Goal: Task Accomplishment & Management: Use online tool/utility

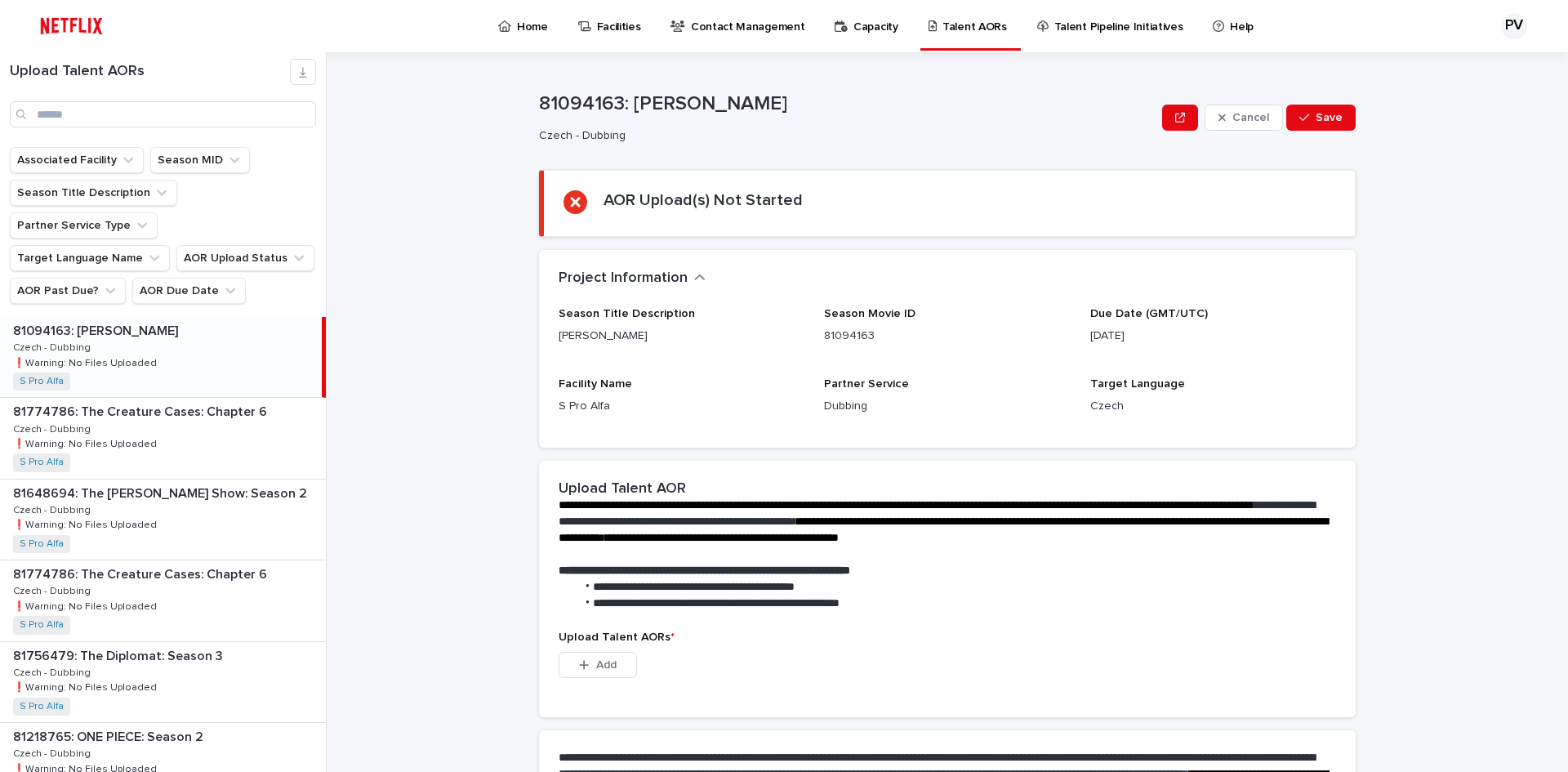
click at [531, 24] on p "Home" at bounding box center [532, 17] width 31 height 34
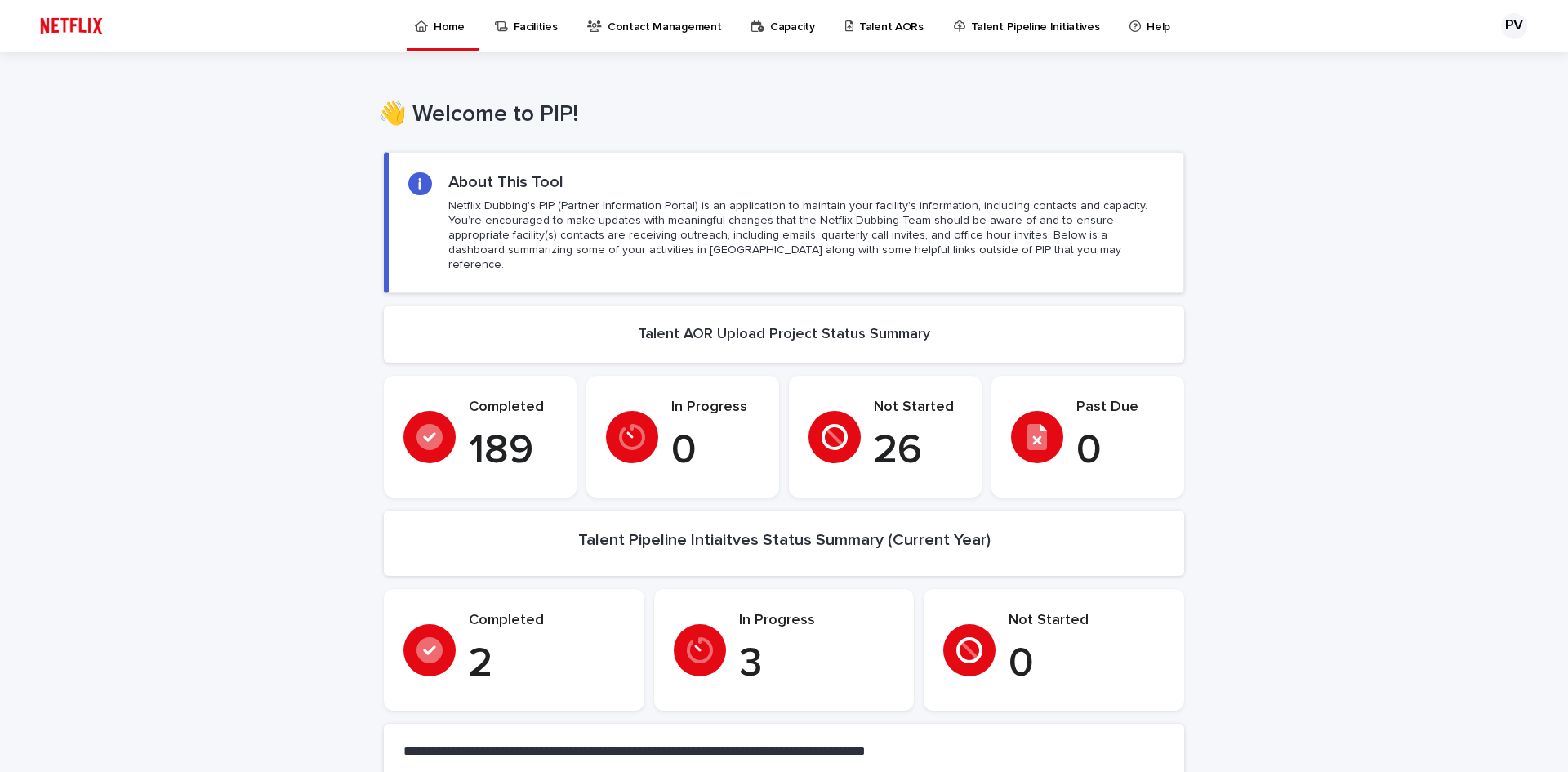
click at [874, 25] on p "Talent AORs" at bounding box center [891, 17] width 64 height 34
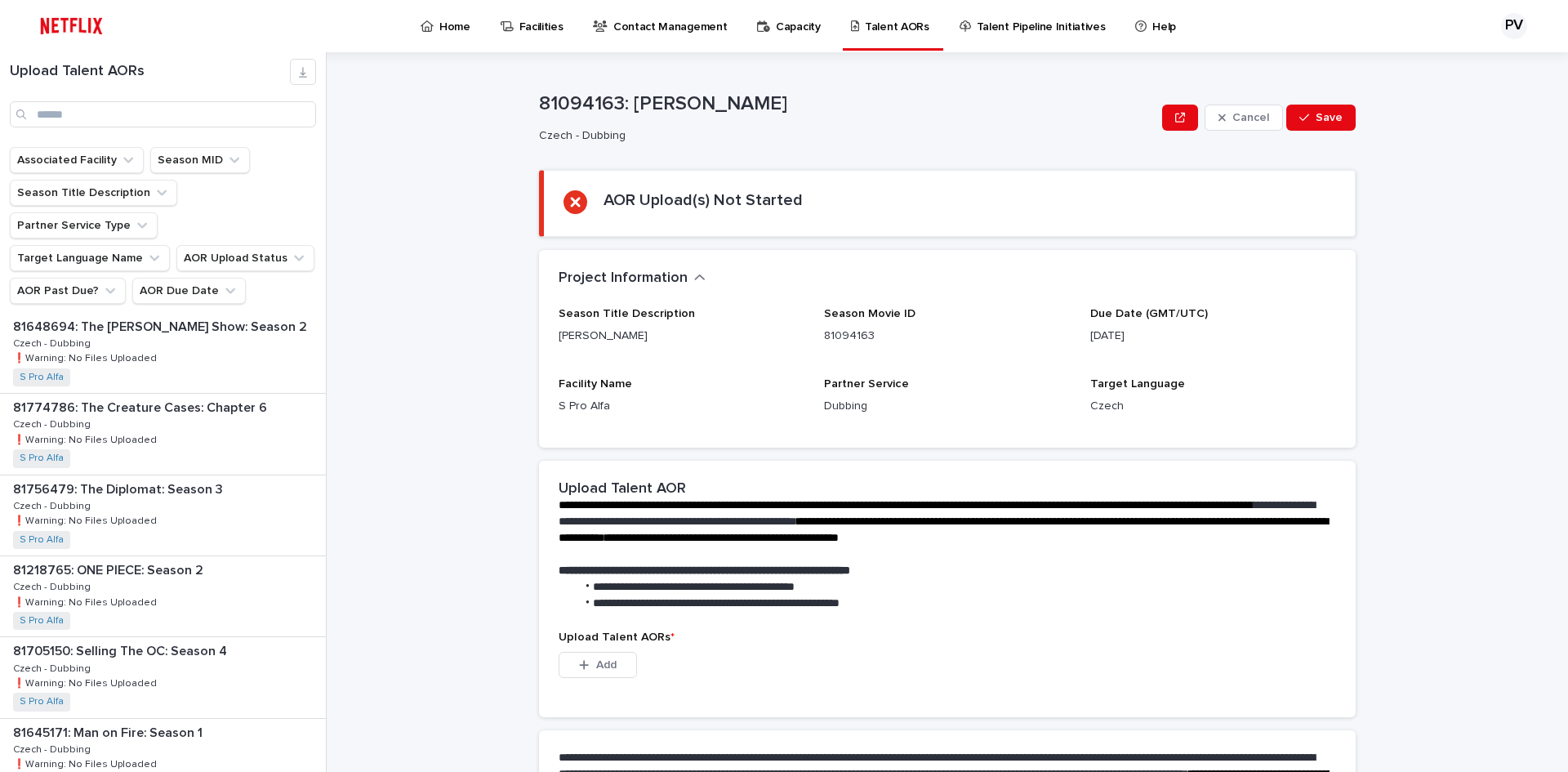
scroll to position [163, 0]
click at [74, 113] on input "Search" at bounding box center [162, 114] width 307 height 26
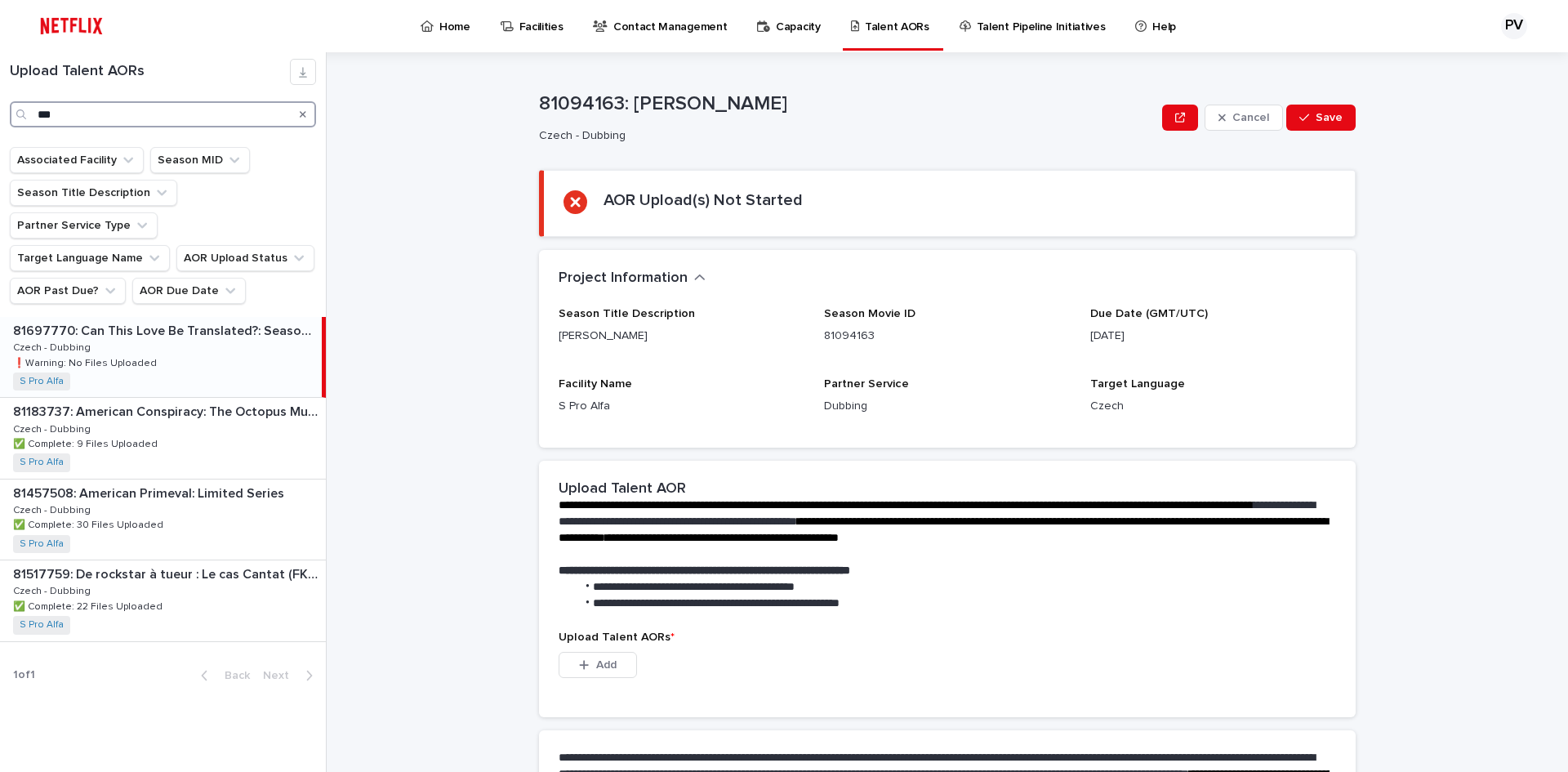
type input "***"
click at [185, 320] on p "81697770: Can This Love Be Translated?: Season 1" at bounding box center [166, 329] width 306 height 19
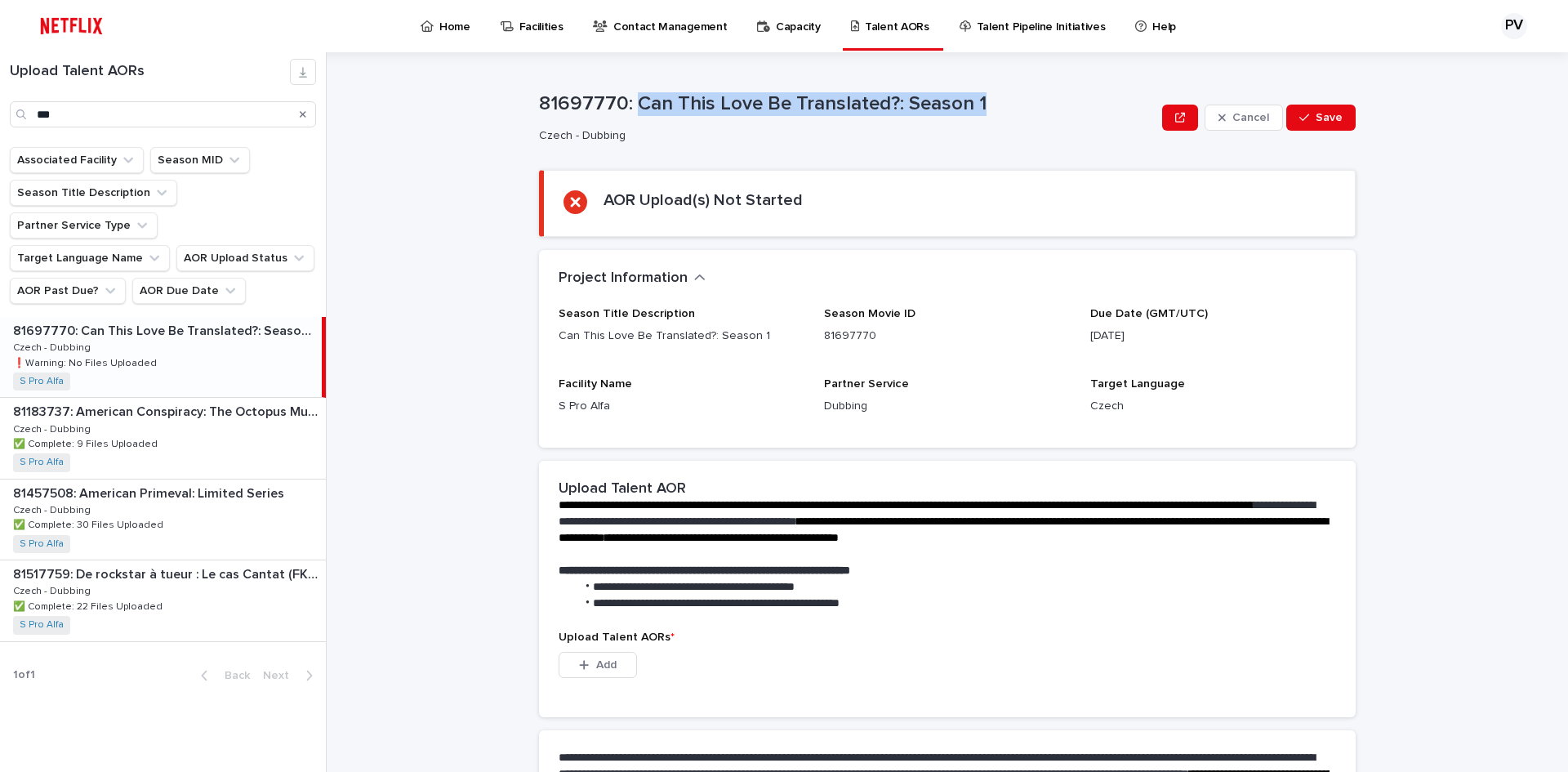
drag, startPoint x: 987, startPoint y: 107, endPoint x: 628, endPoint y: 103, distance: 359.0
click at [628, 103] on p "81697770: Can This Love Be Translated?: Season 1" at bounding box center [846, 104] width 616 height 24
copy p "Can This Love Be Translated?: Season 1"
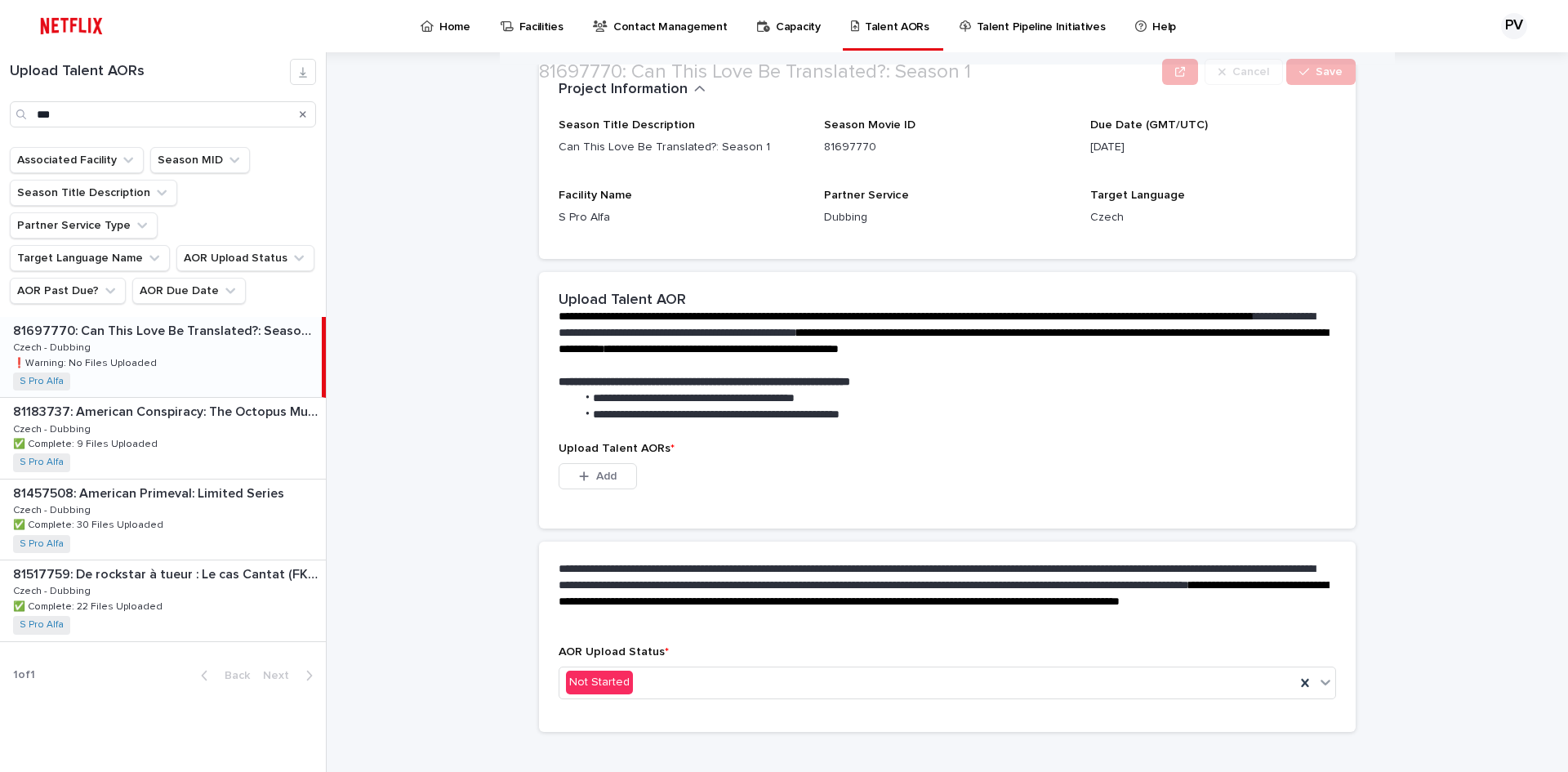
scroll to position [208, 0]
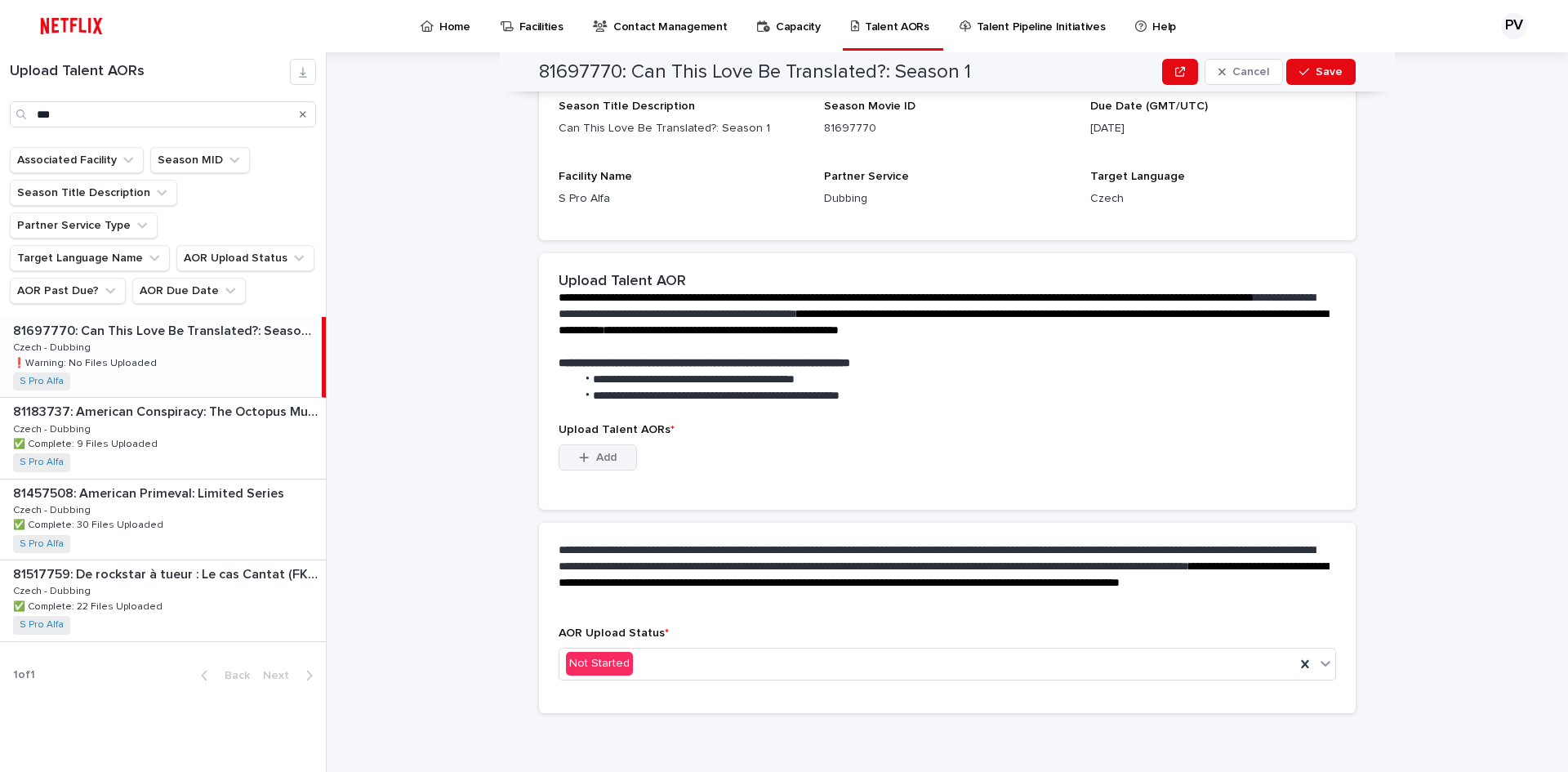
click at [598, 454] on span "Add" at bounding box center [607, 458] width 21 height 11
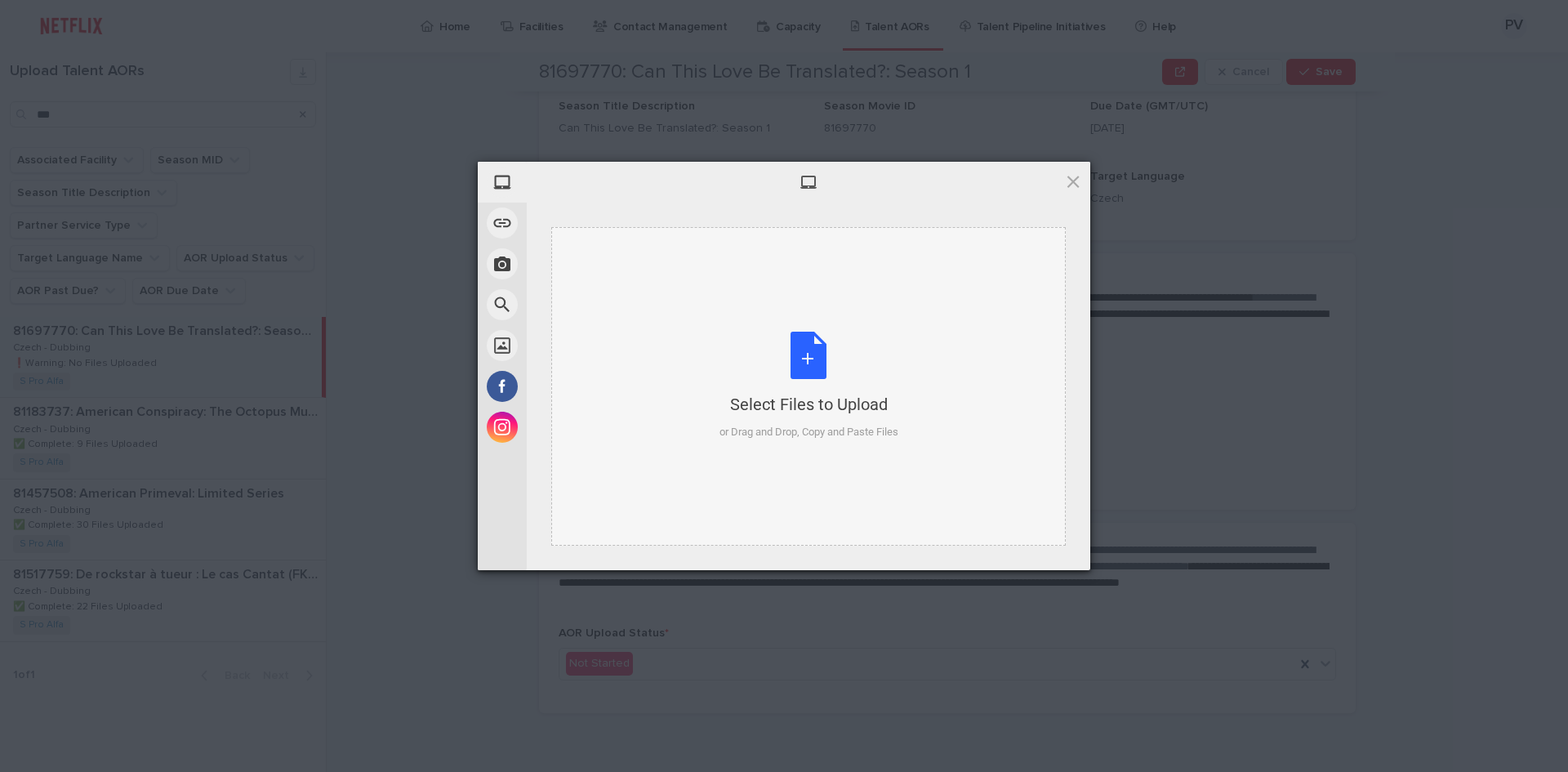
click at [815, 348] on div "Select Files to Upload or Drag and Drop, Copy and Paste Files" at bounding box center [809, 385] width 179 height 109
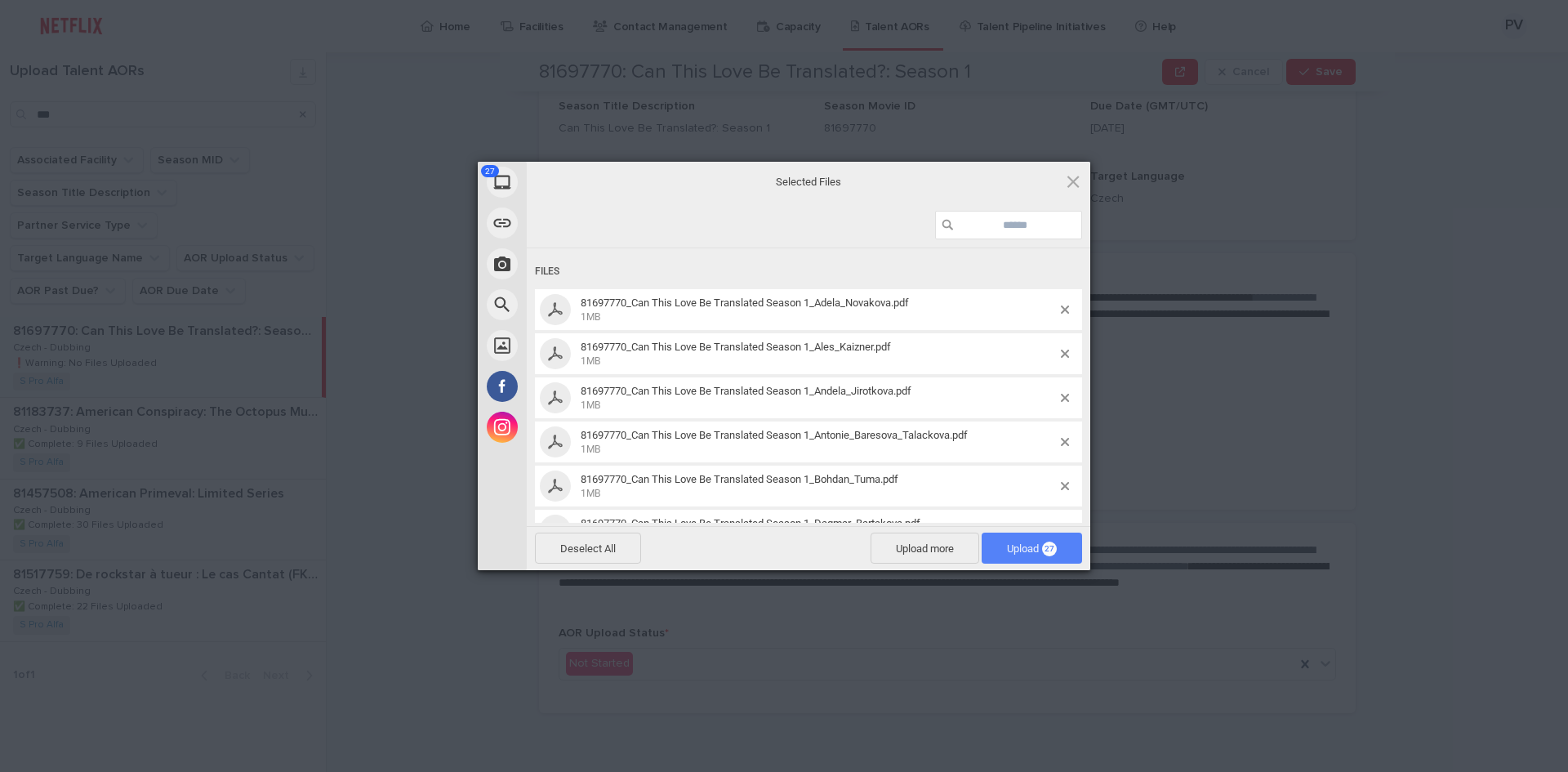
click at [1029, 544] on span "Upload 27" at bounding box center [1031, 548] width 50 height 12
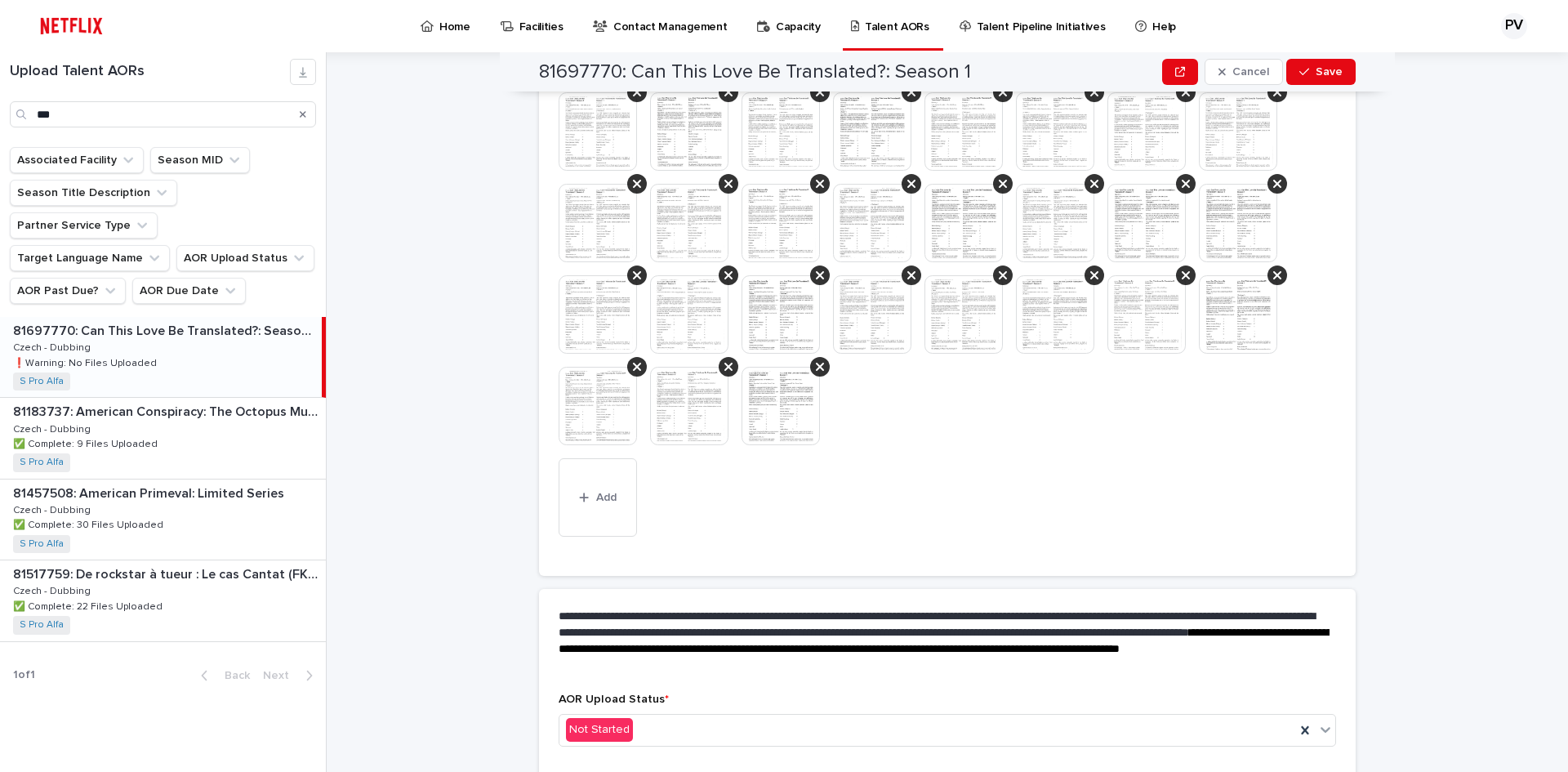
scroll to position [545, 0]
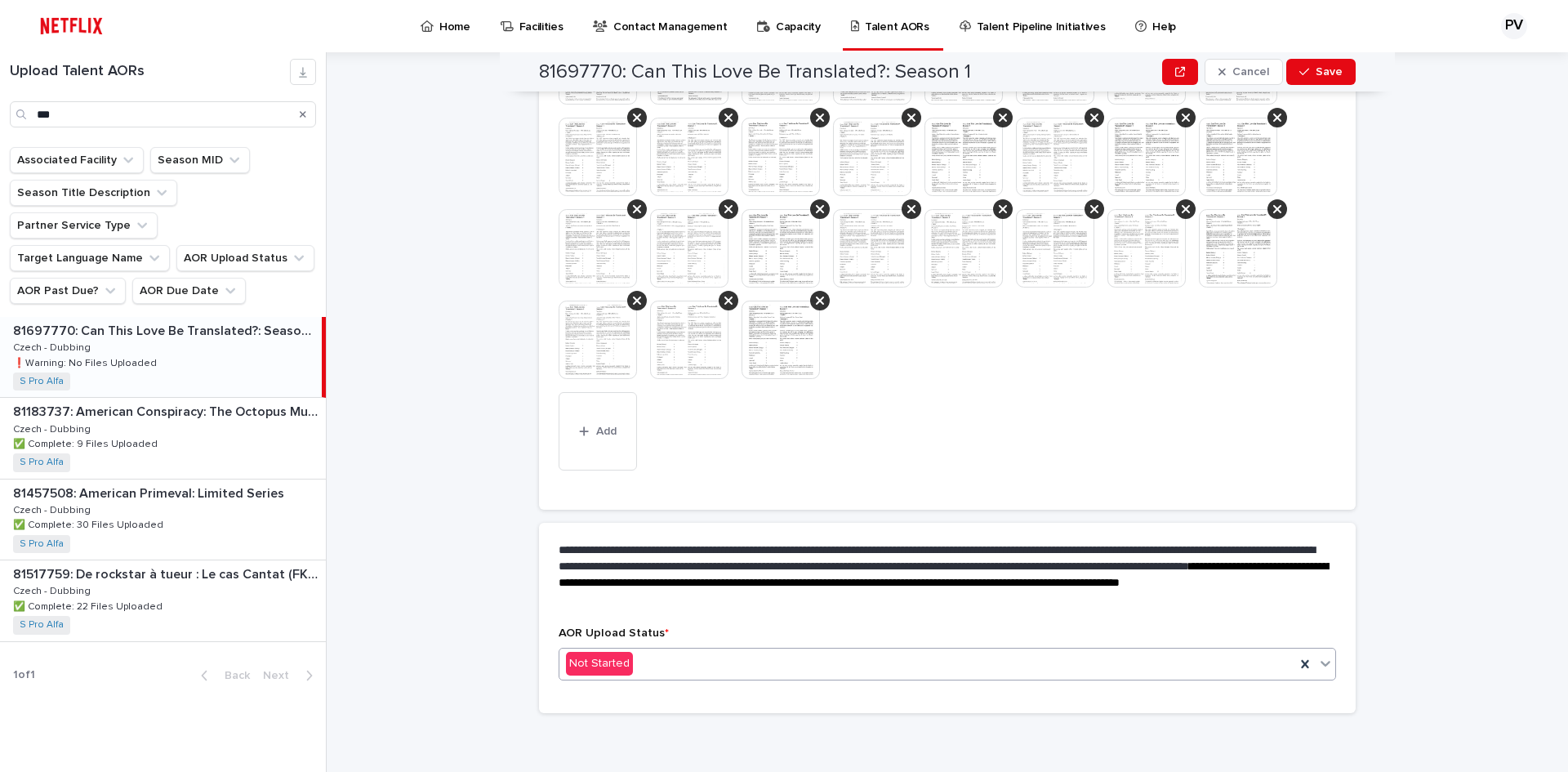
click at [759, 664] on div "Not Started" at bounding box center [927, 663] width 736 height 27
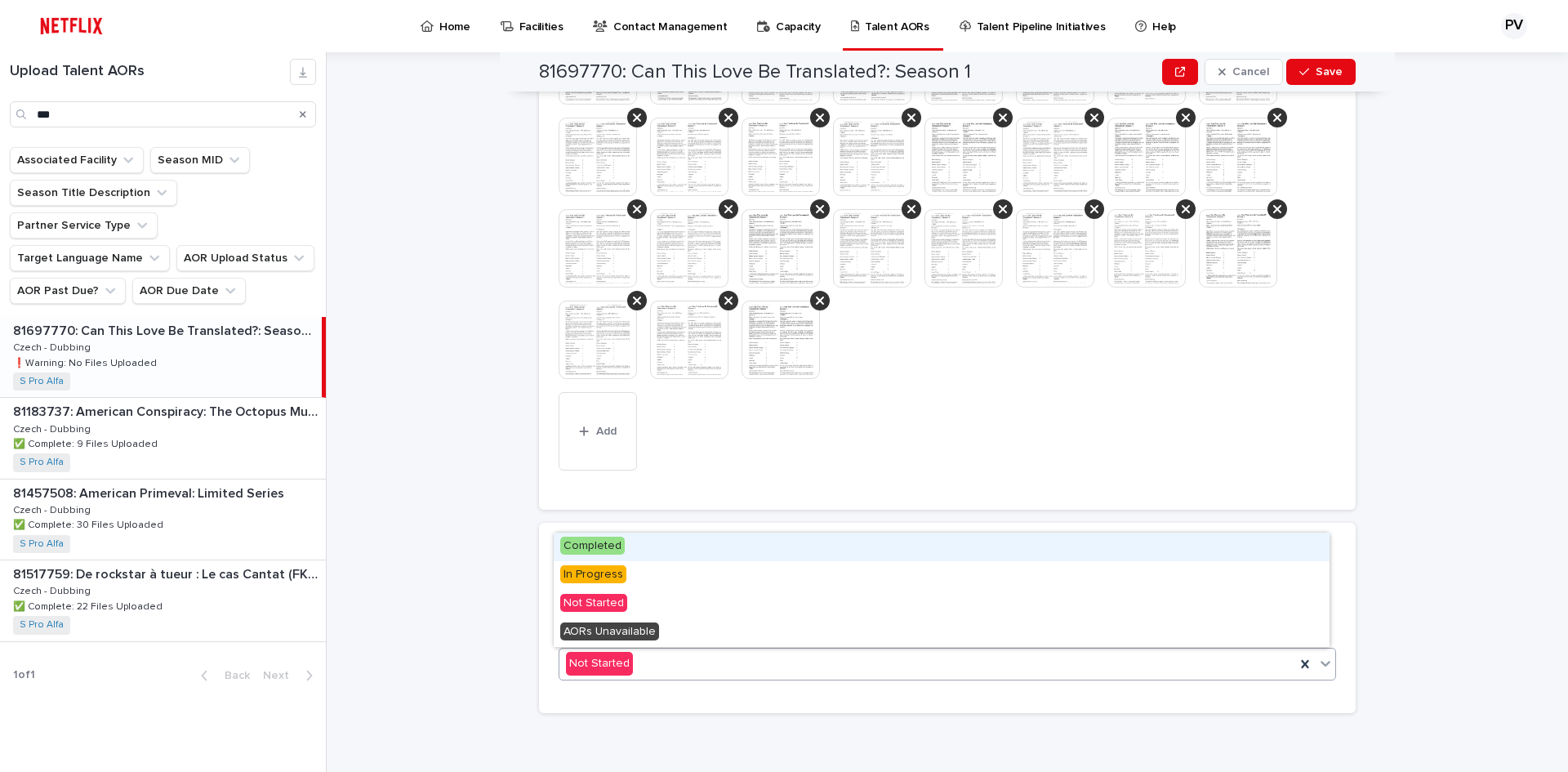
click at [607, 545] on span "Completed" at bounding box center [592, 545] width 64 height 18
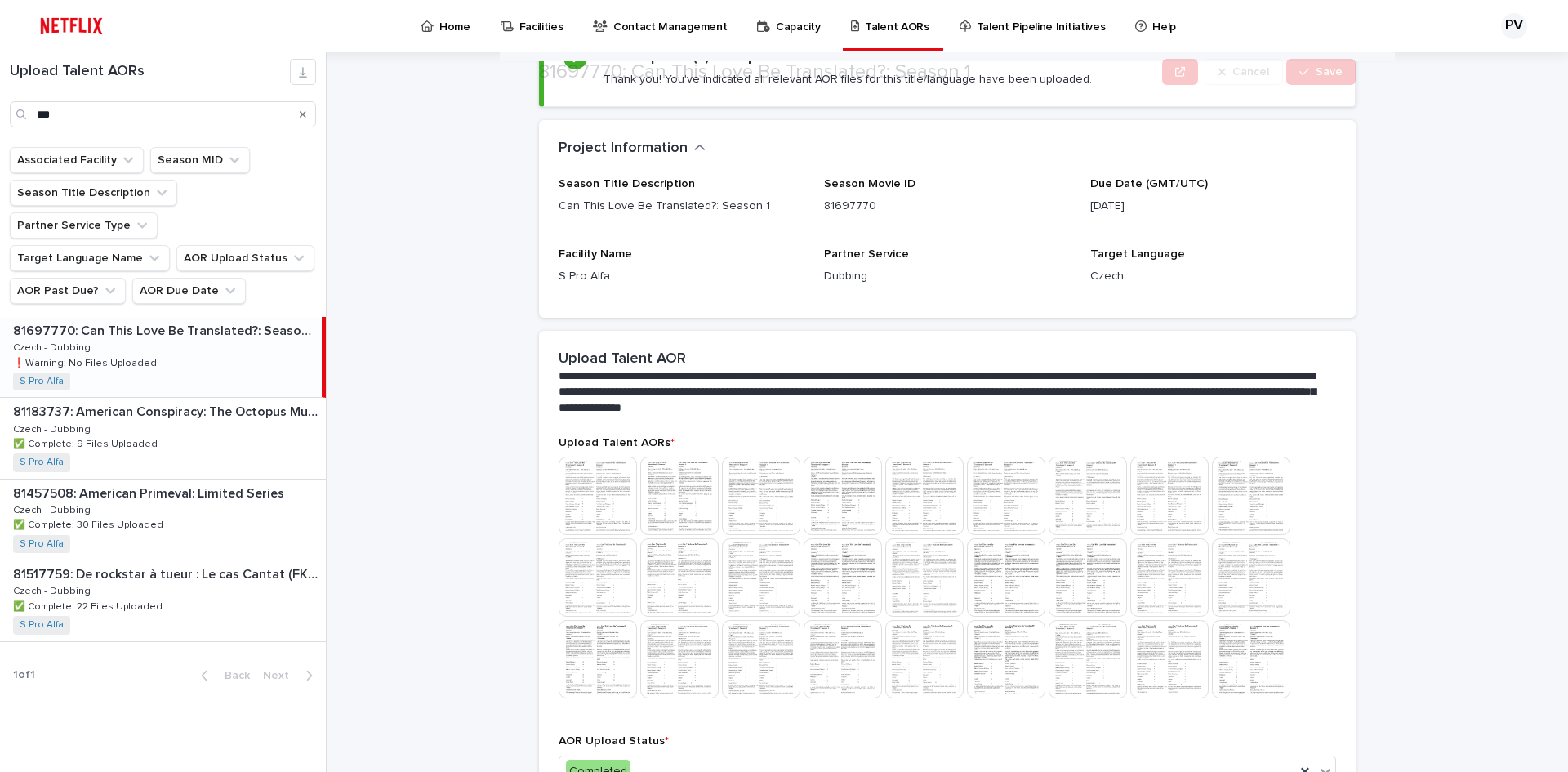
scroll to position [252, 0]
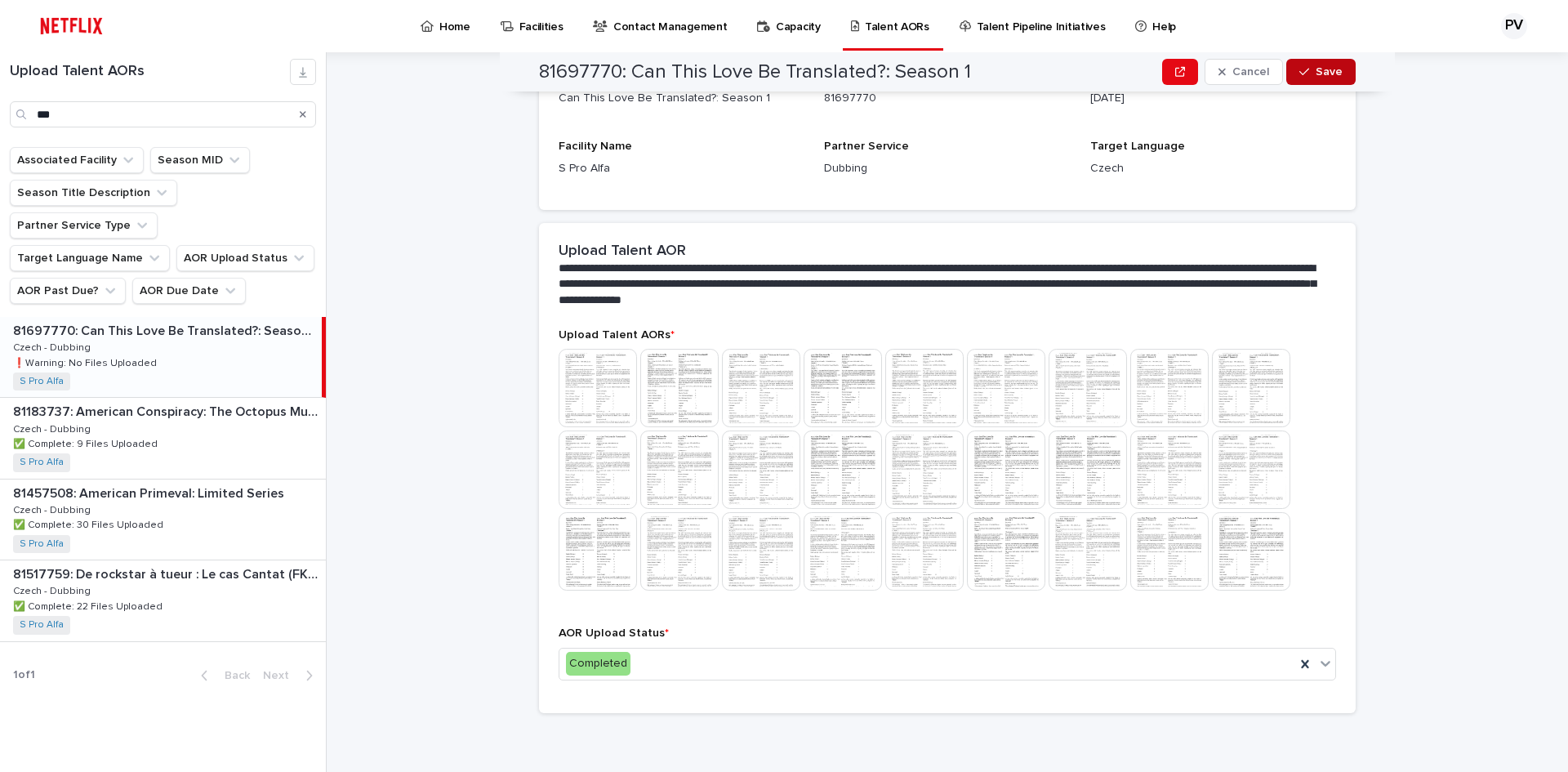
click at [1309, 76] on button "Save" at bounding box center [1321, 72] width 70 height 26
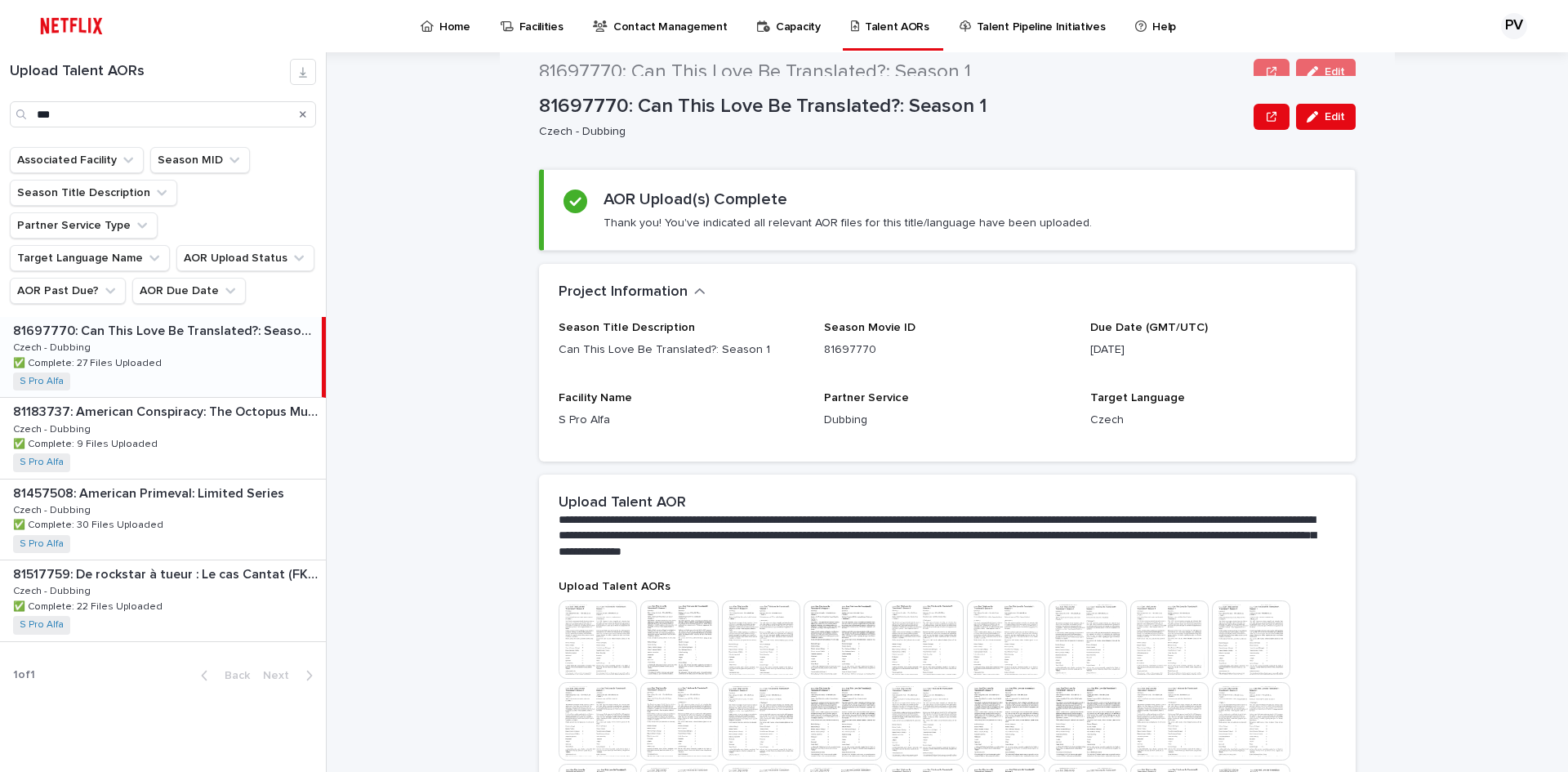
scroll to position [0, 0]
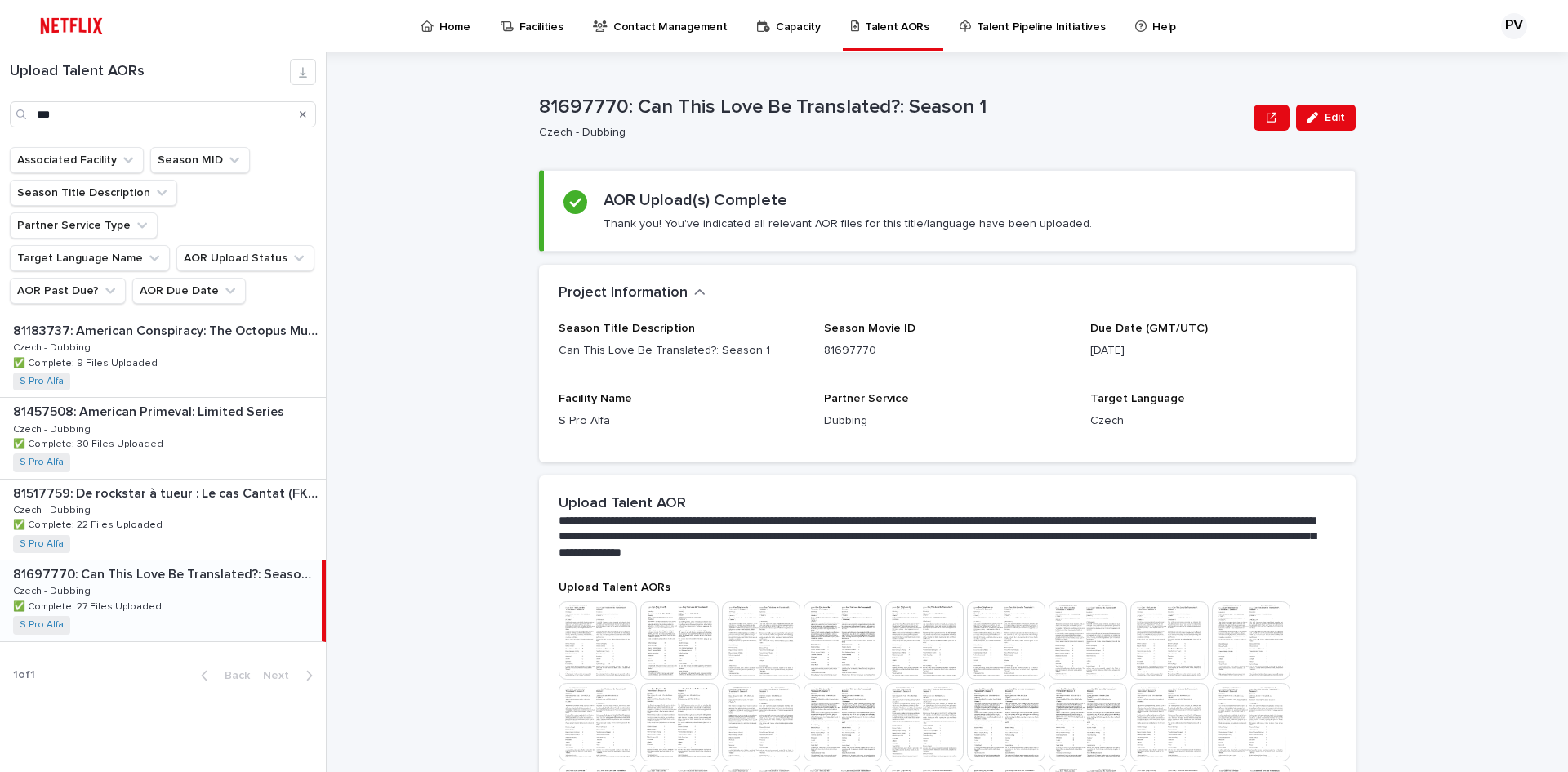
click at [442, 22] on p "Home" at bounding box center [455, 17] width 31 height 34
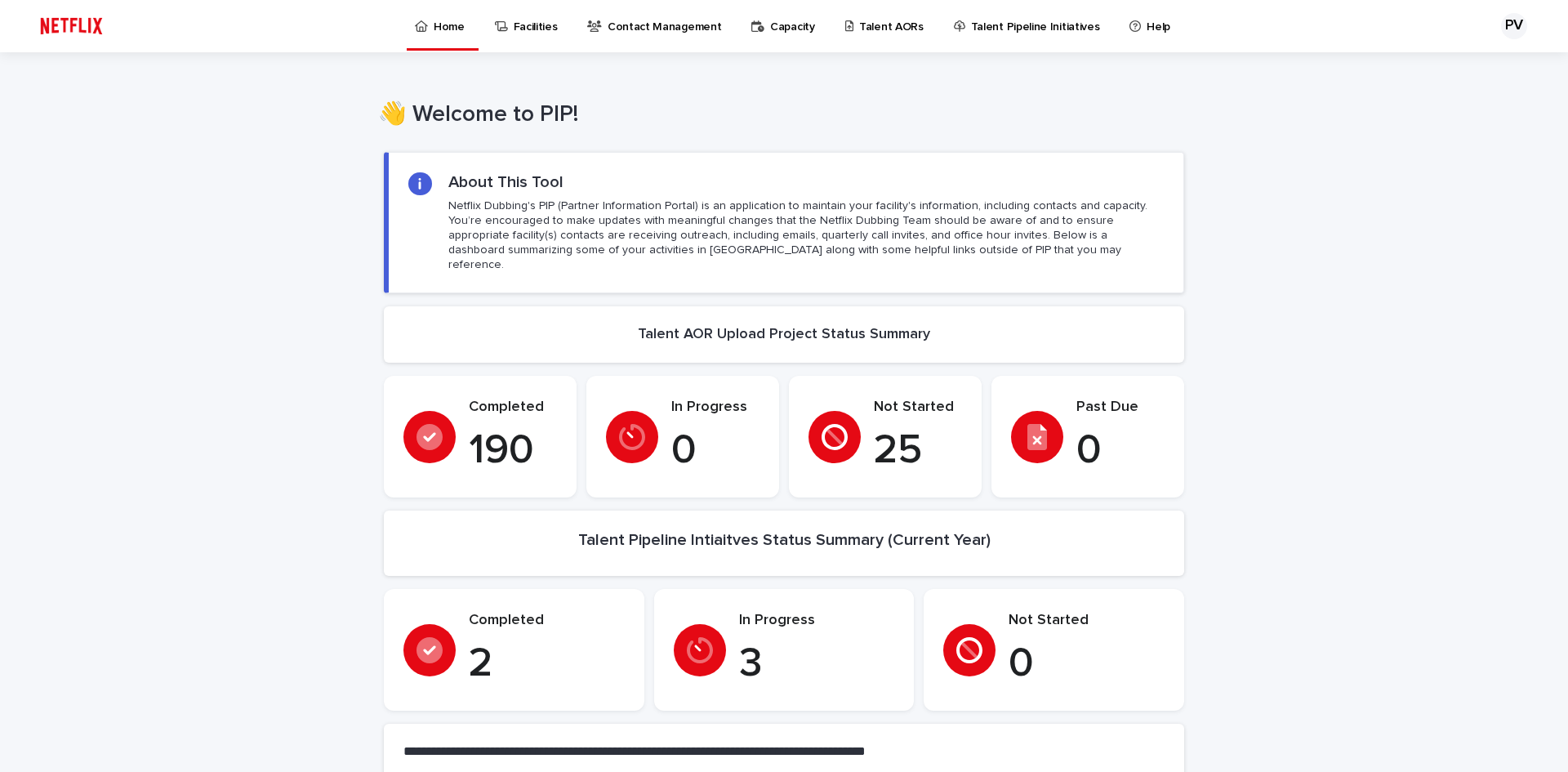
click at [884, 22] on p "Talent AORs" at bounding box center [891, 17] width 64 height 34
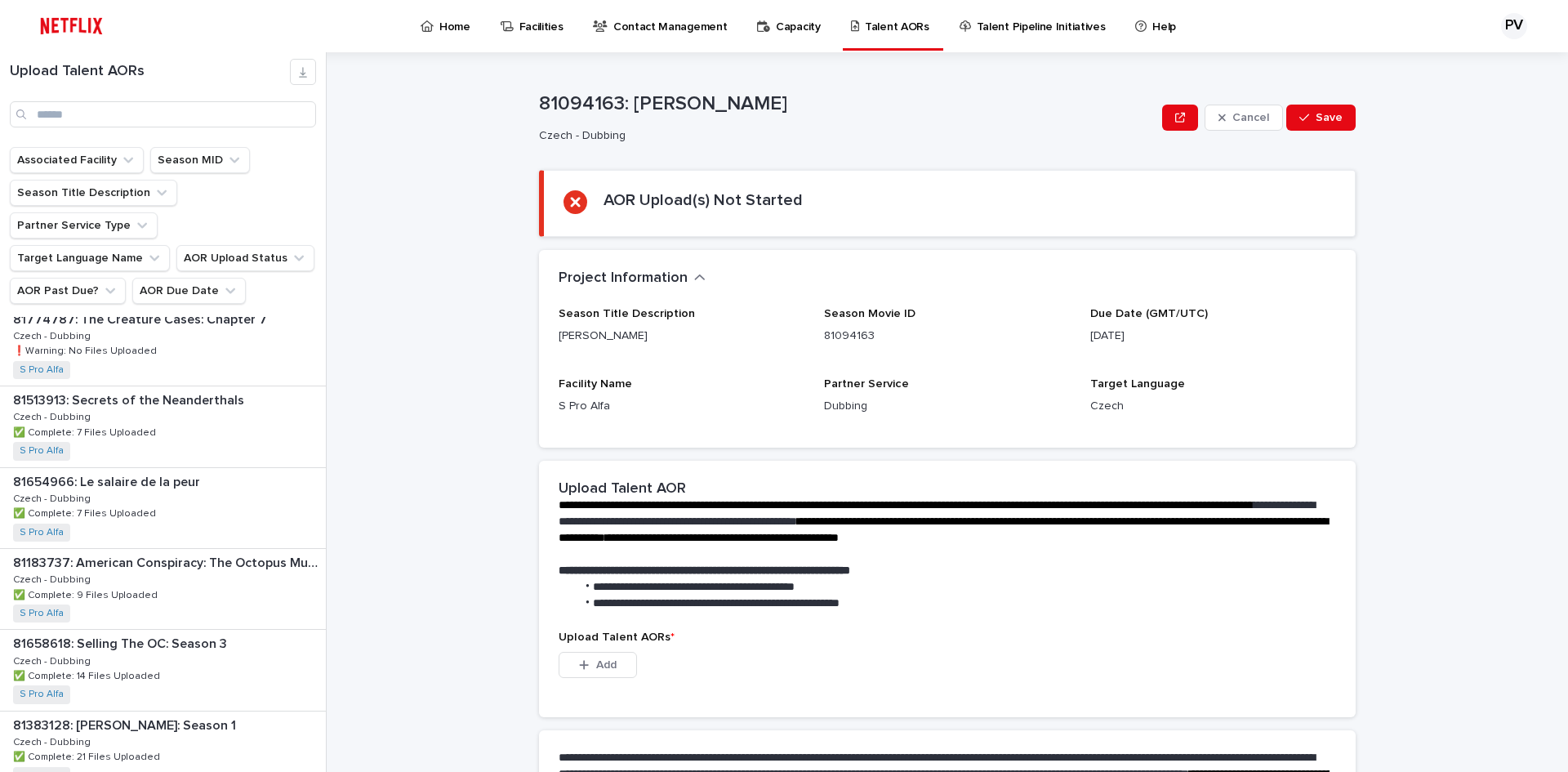
scroll to position [2002, 0]
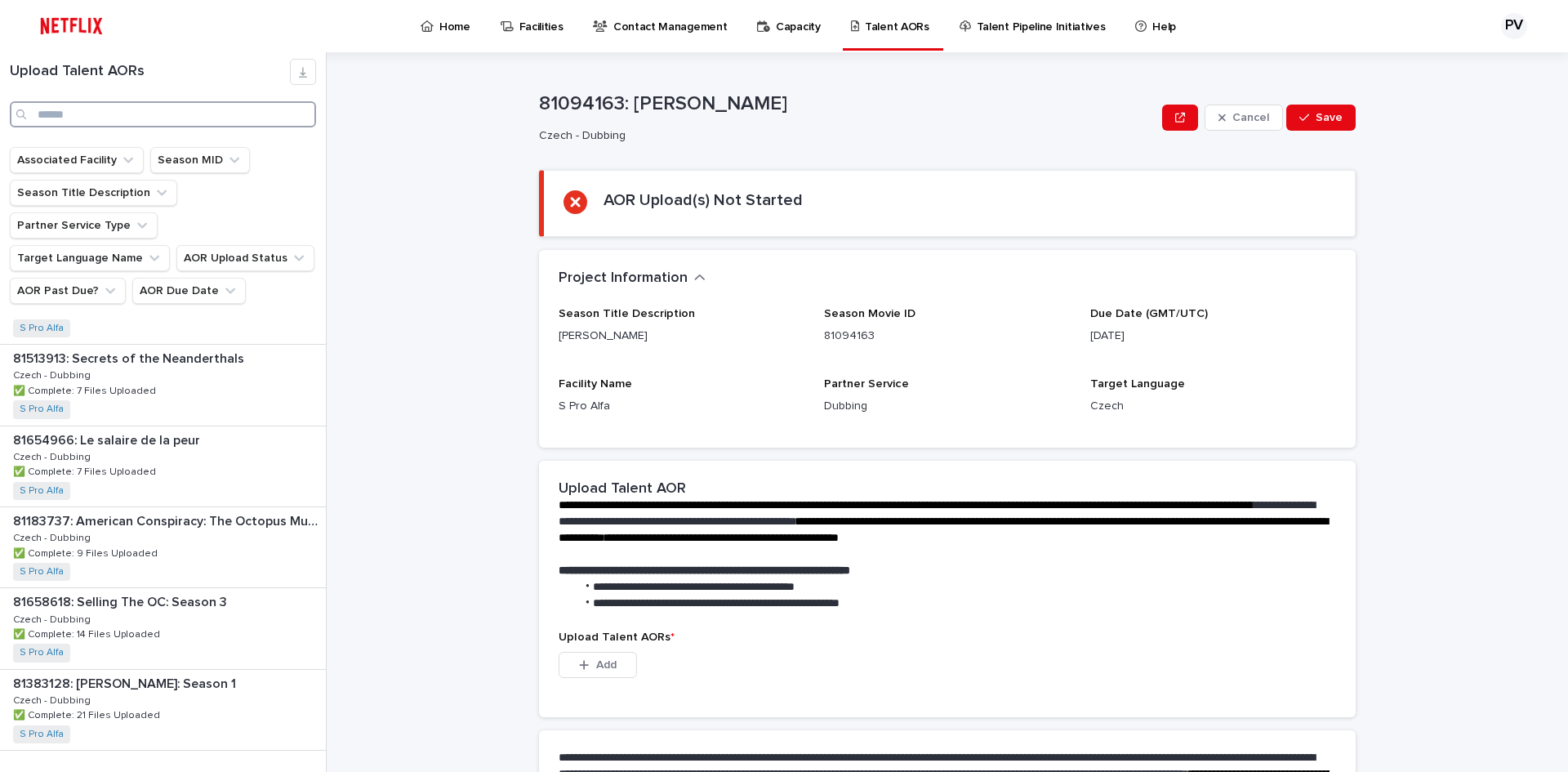
click at [100, 107] on input "Search" at bounding box center [162, 114] width 307 height 26
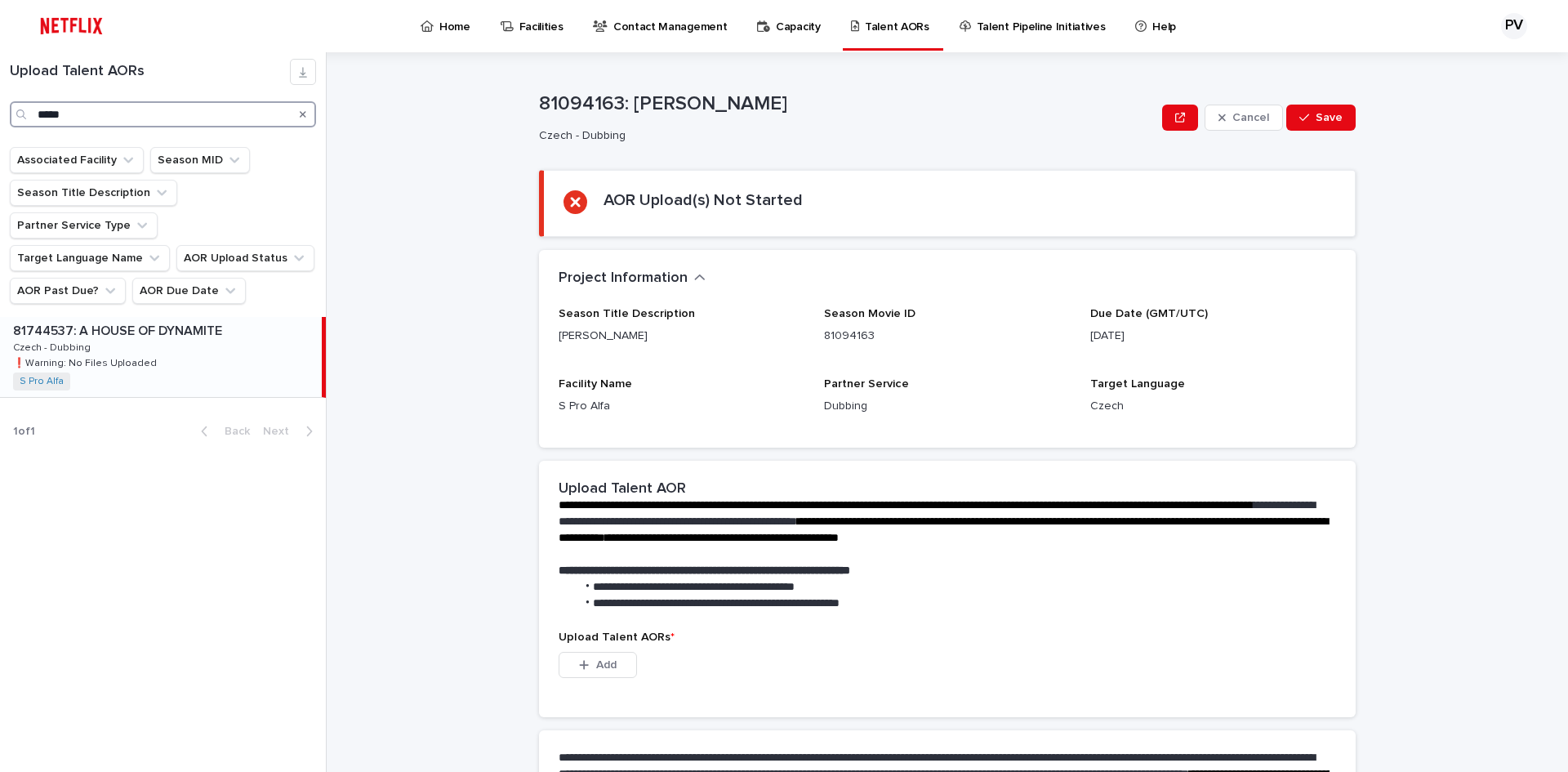
type input "*****"
click at [143, 355] on p "❗️Warning: No Files Uploaded" at bounding box center [87, 362] width 147 height 15
drag, startPoint x: 849, startPoint y: 101, endPoint x: 628, endPoint y: 94, distance: 221.1
click at [628, 94] on p "81744537: A HOUSE OF DYNAMITE" at bounding box center [846, 104] width 616 height 24
copy p "A HOUSE OF DYNAMITE"
